Goal: Find specific page/section: Find specific page/section

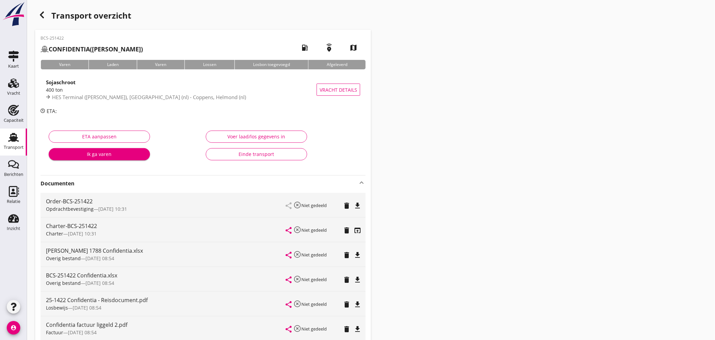
click at [11, 141] on icon "Transport" at bounding box center [13, 137] width 11 height 11
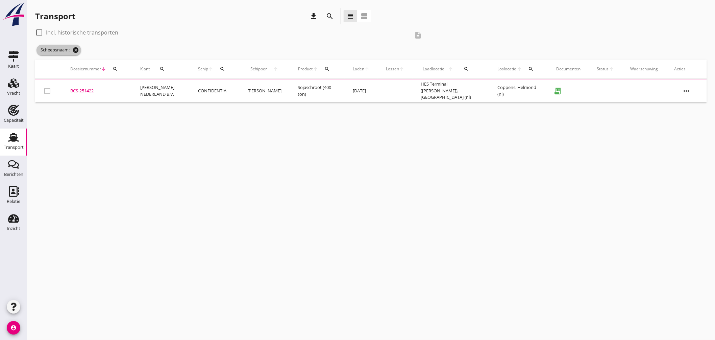
click at [78, 49] on icon "cancel" at bounding box center [75, 50] width 7 height 7
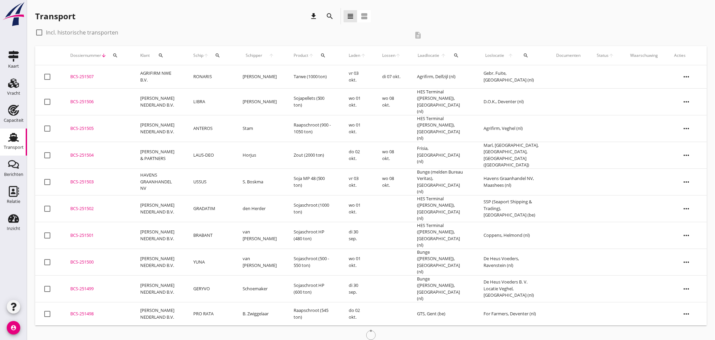
click at [223, 56] on div "Schip arrow_upward search" at bounding box center [209, 55] width 33 height 16
click at [220, 55] on div "search" at bounding box center [217, 55] width 12 height 5
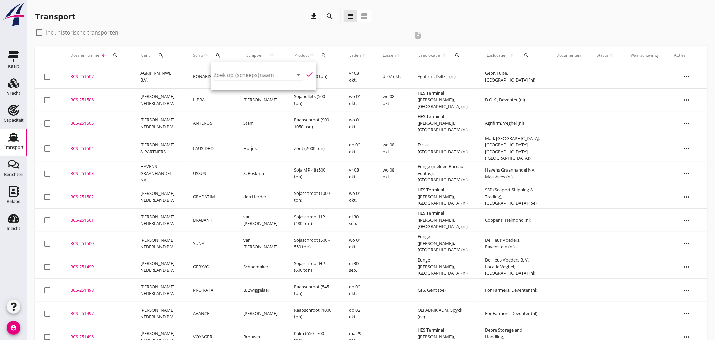
click at [235, 73] on input "Zoek op (scheeps)naam" at bounding box center [249, 75] width 70 height 11
drag, startPoint x: 243, startPoint y: 92, endPoint x: 268, endPoint y: 85, distance: 26.5
click at [243, 92] on div "ROBBIE" at bounding box center [270, 88] width 64 height 8
click at [305, 72] on icon "check" at bounding box center [309, 74] width 8 height 8
type input "ROBBIE"
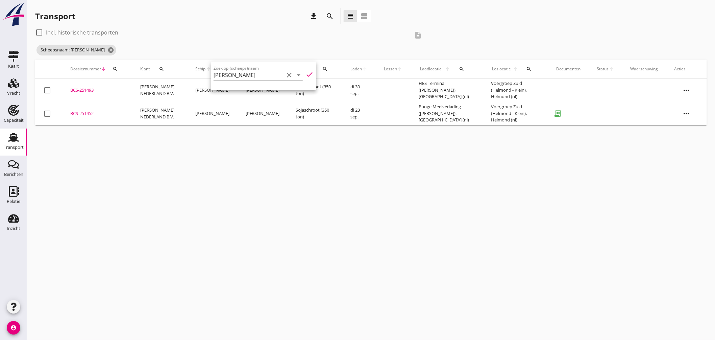
click at [244, 133] on div "cancel You are impersonating another user. Transport download search view_headl…" at bounding box center [371, 170] width 688 height 340
click at [107, 47] on icon "cancel" at bounding box center [110, 50] width 7 height 7
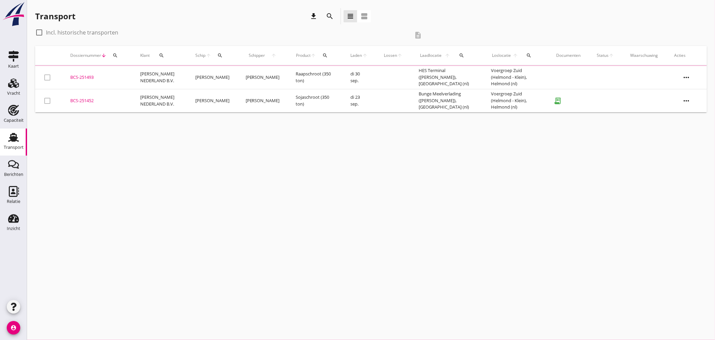
click at [218, 54] on icon "search" at bounding box center [220, 55] width 5 height 5
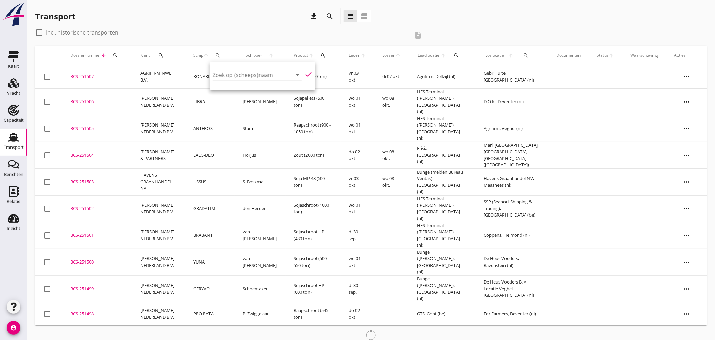
click at [254, 73] on input "Zoek op (scheeps)naam" at bounding box center [247, 75] width 70 height 11
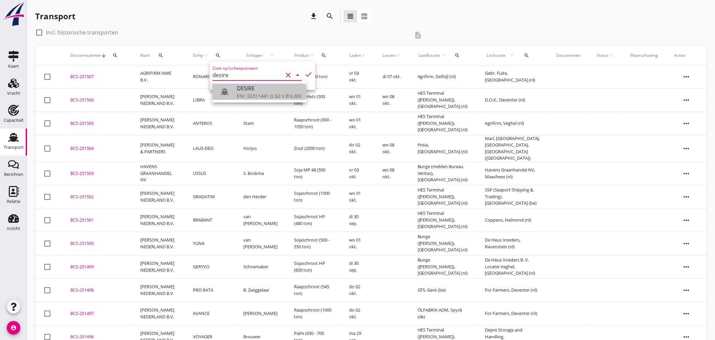
drag, startPoint x: 264, startPoint y: 95, endPoint x: 290, endPoint y: 88, distance: 27.3
click at [264, 95] on div "ENI: 02311441 (L:62 x B:6.60)" at bounding box center [269, 95] width 64 height 7
click at [304, 72] on icon "check" at bounding box center [308, 74] width 8 height 8
type input "DESIRE"
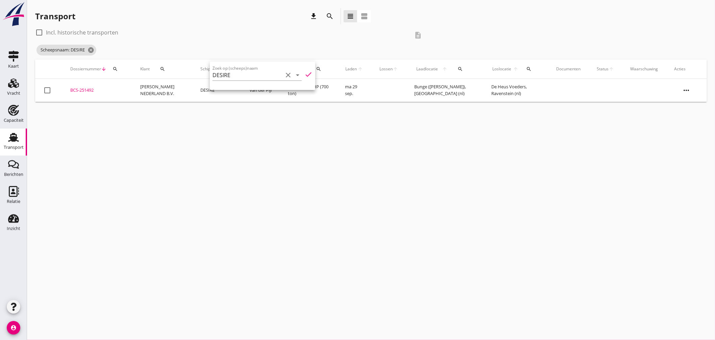
click at [87, 87] on div "BCS-251492" at bounding box center [97, 90] width 54 height 7
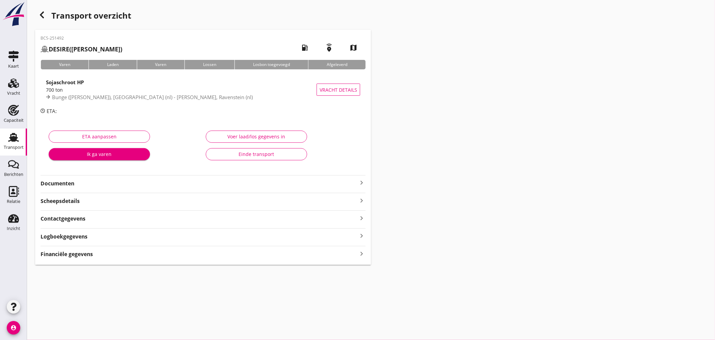
click at [361, 179] on icon "keyboard_arrow_right" at bounding box center [361, 182] width 8 height 8
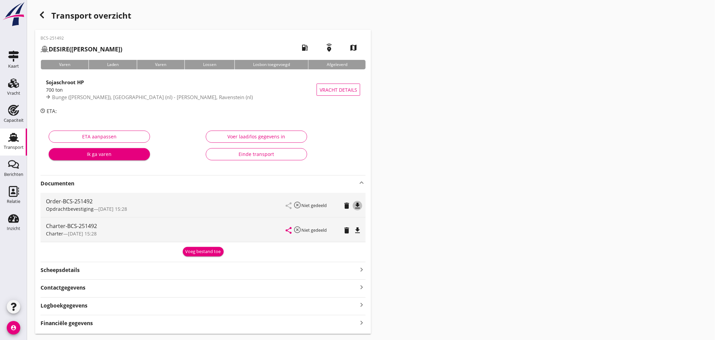
click at [359, 208] on icon "file_download" at bounding box center [357, 205] width 8 height 8
